Goal: Task Accomplishment & Management: Use online tool/utility

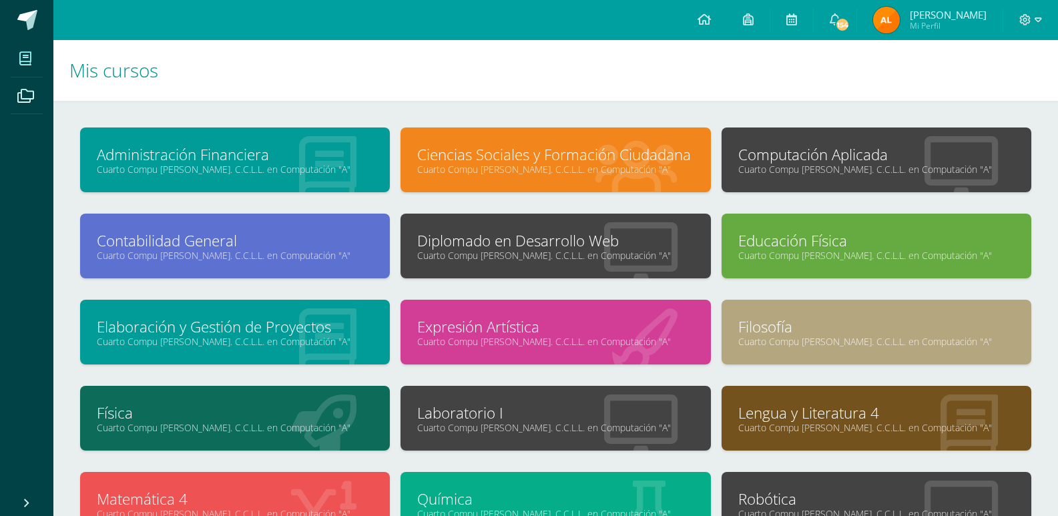
click at [820, 144] on link "Computación Aplicada" at bounding box center [876, 154] width 276 height 21
click at [874, 176] on div "Computación Aplicada Cuarto Compu Bach. C.C.L.L. en Computación "A"" at bounding box center [877, 159] width 310 height 65
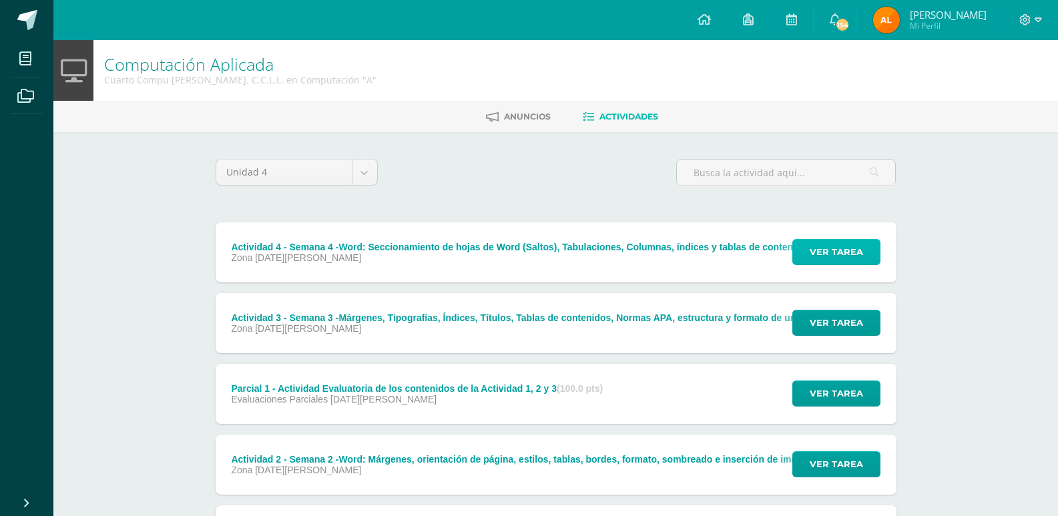
click at [842, 255] on span "Ver tarea" at bounding box center [836, 252] width 53 height 25
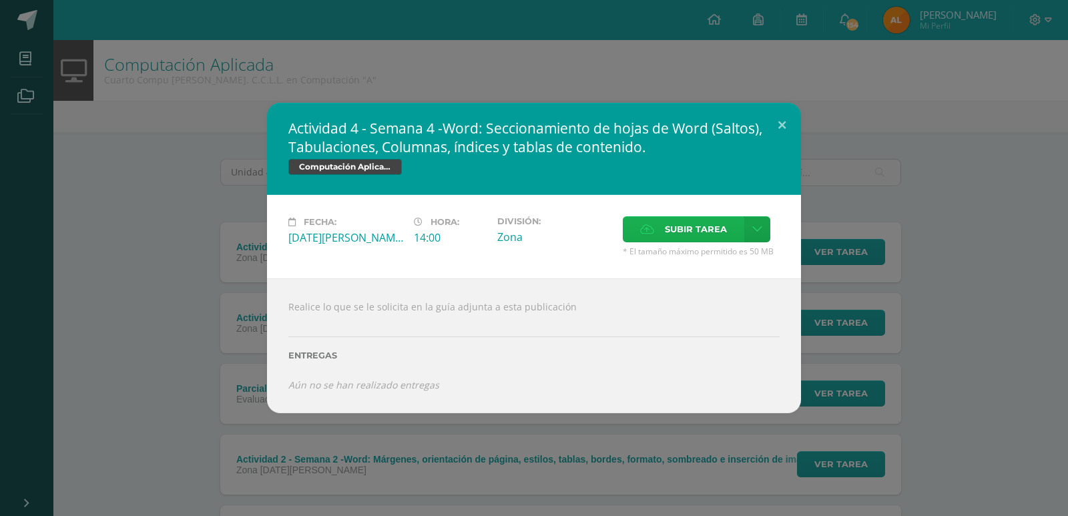
click at [702, 225] on span "Subir tarea" at bounding box center [696, 229] width 62 height 25
click at [0, 0] on input "Subir tarea" at bounding box center [0, 0] width 0 height 0
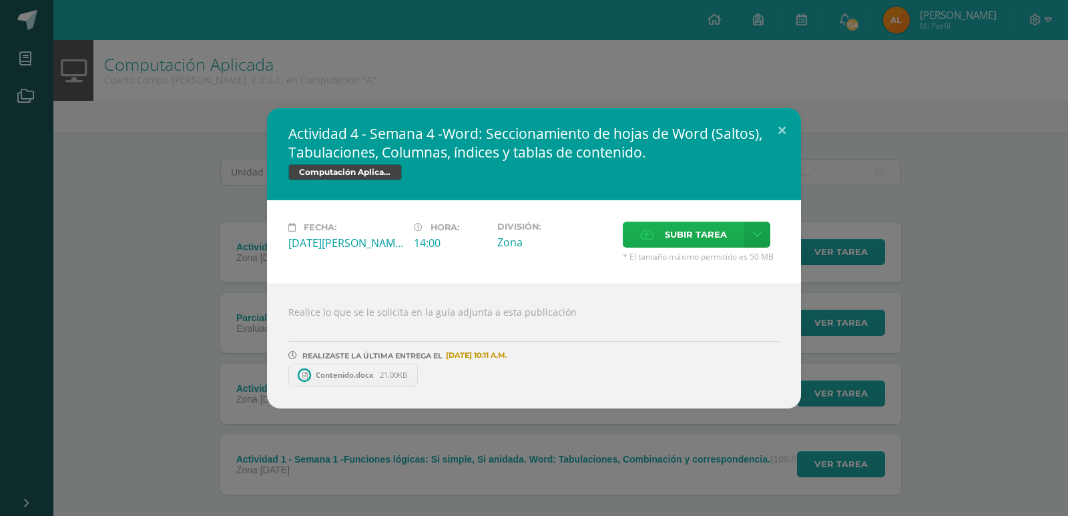
click at [671, 227] on span "Subir tarea" at bounding box center [696, 234] width 62 height 25
click at [0, 0] on input "Subir tarea" at bounding box center [0, 0] width 0 height 0
